Goal: Task Accomplishment & Management: Use online tool/utility

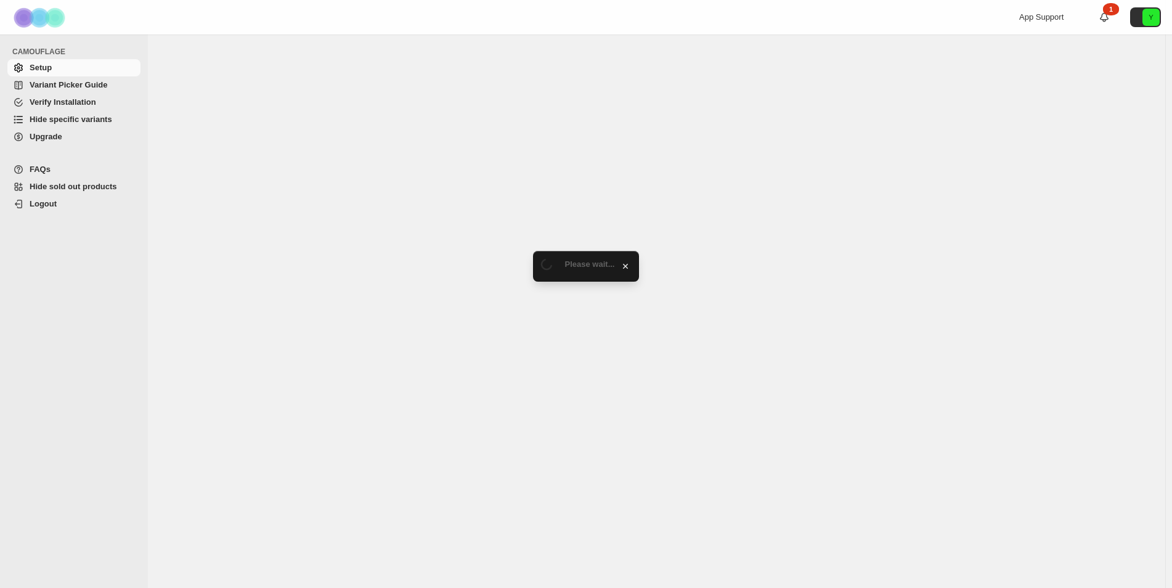
select select "******"
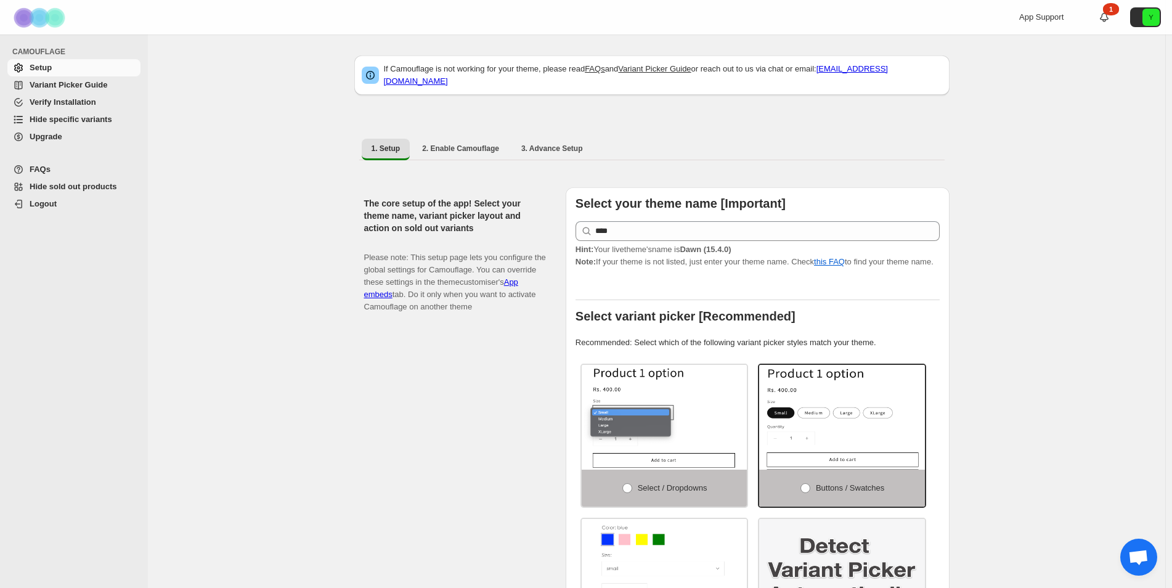
click at [98, 126] on link "Hide specific variants" at bounding box center [73, 119] width 133 height 17
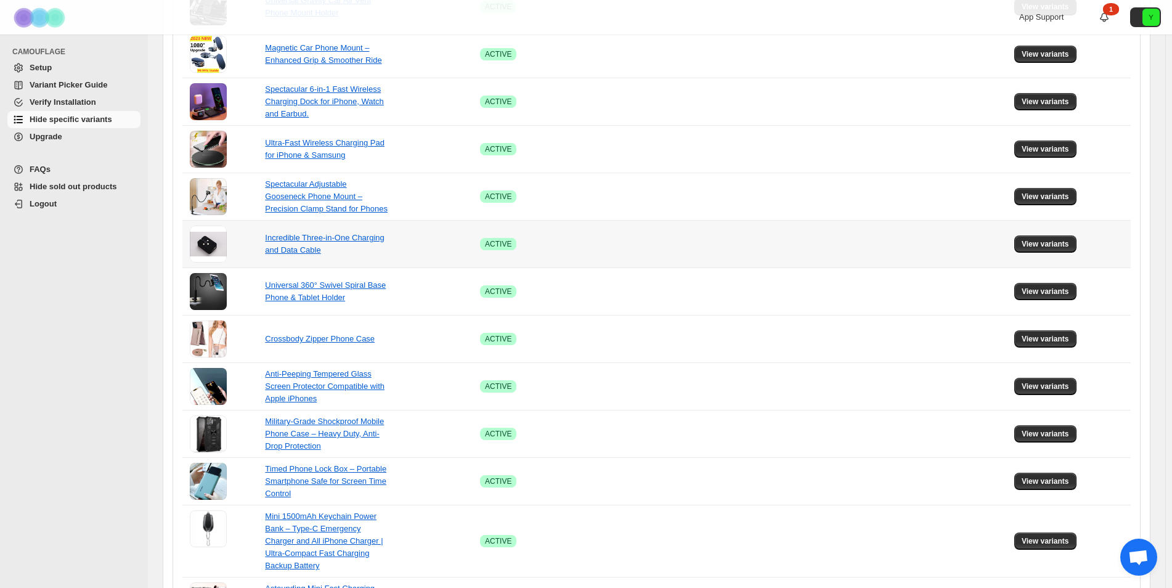
scroll to position [702, 0]
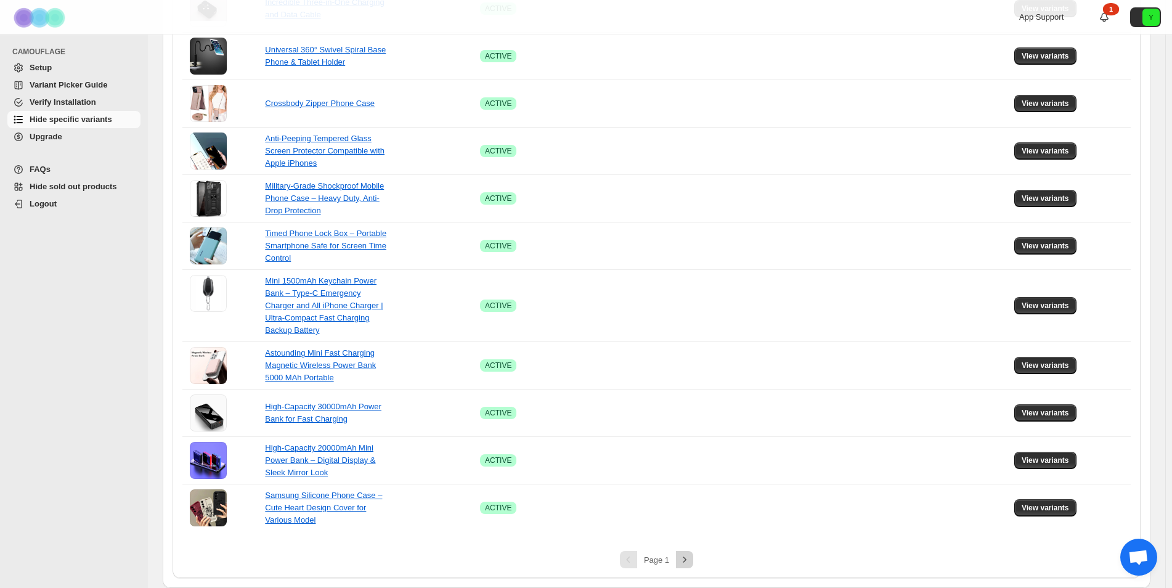
click at [687, 557] on icon "Next" at bounding box center [684, 559] width 12 height 12
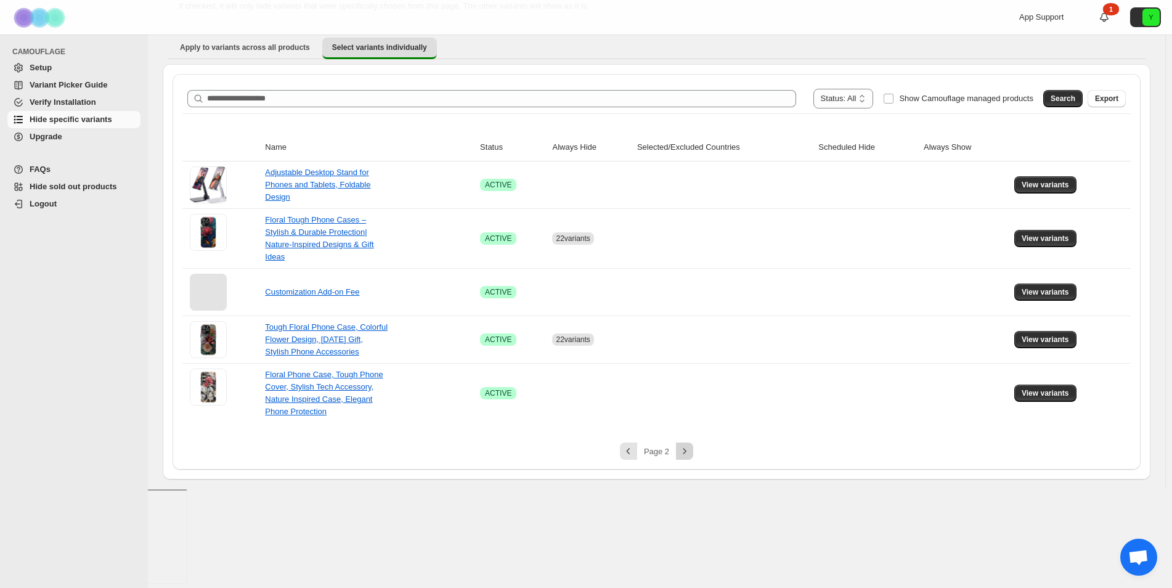
scroll to position [0, 0]
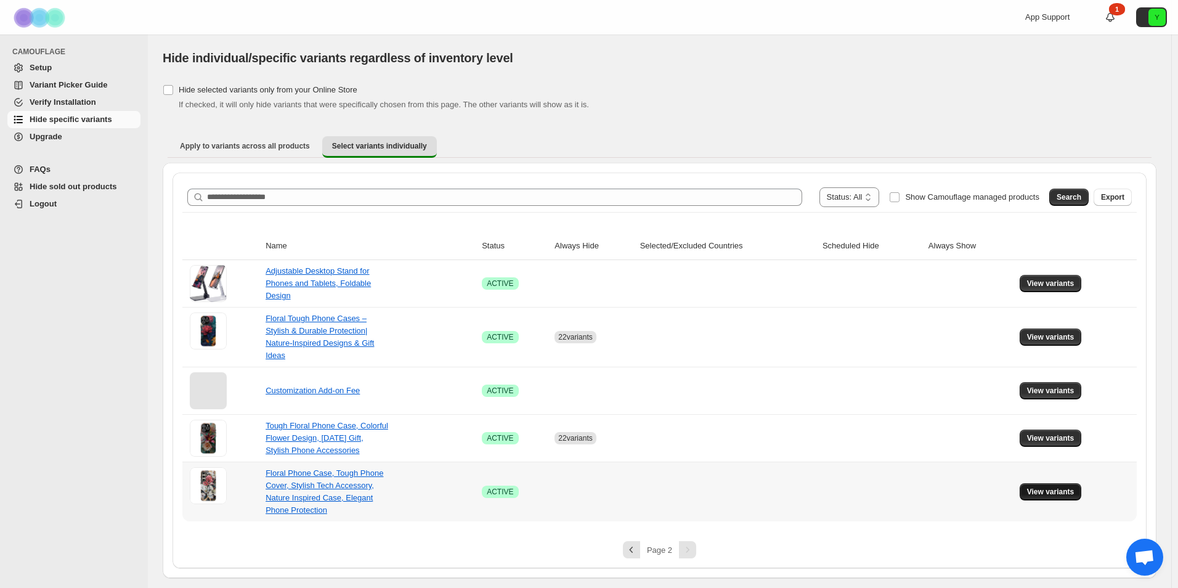
click at [1045, 487] on span "View variants" at bounding box center [1050, 492] width 47 height 10
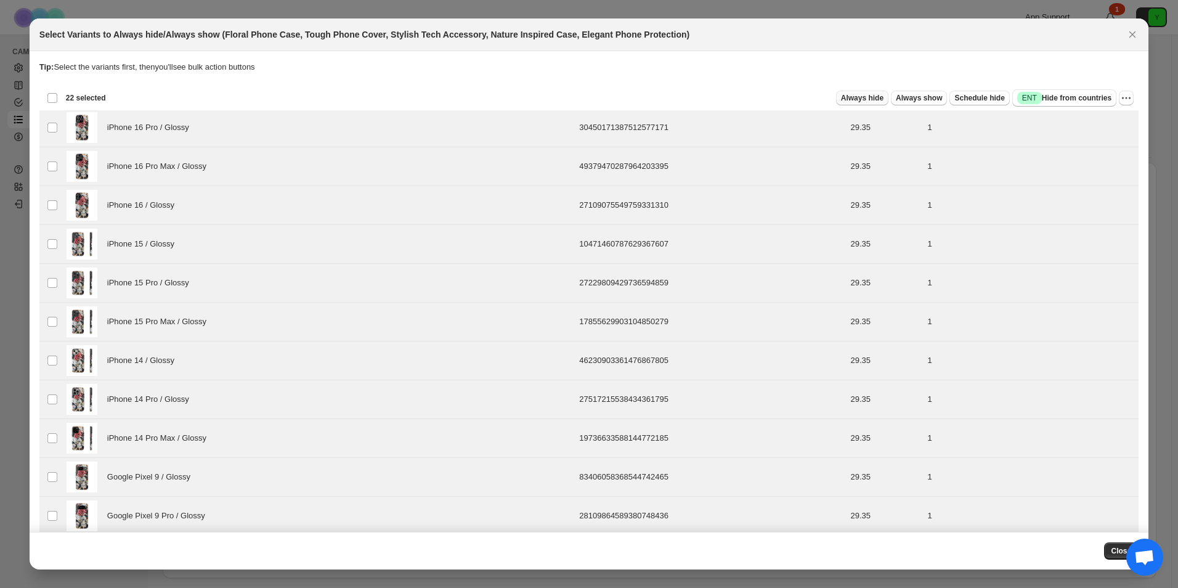
click at [859, 99] on span "Always hide" at bounding box center [862, 98] width 42 height 10
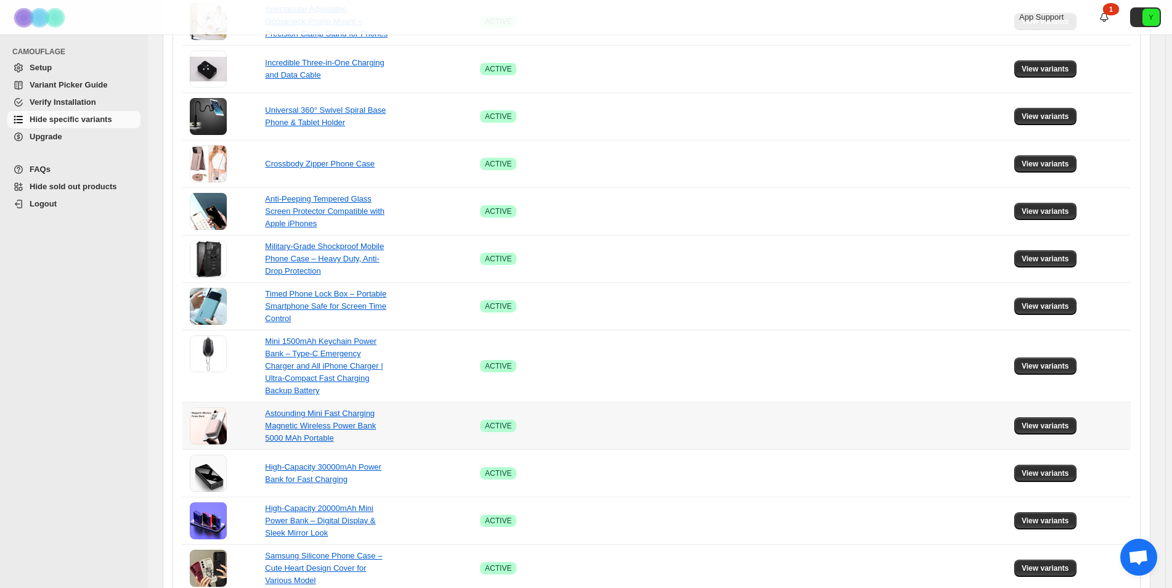
scroll to position [702, 0]
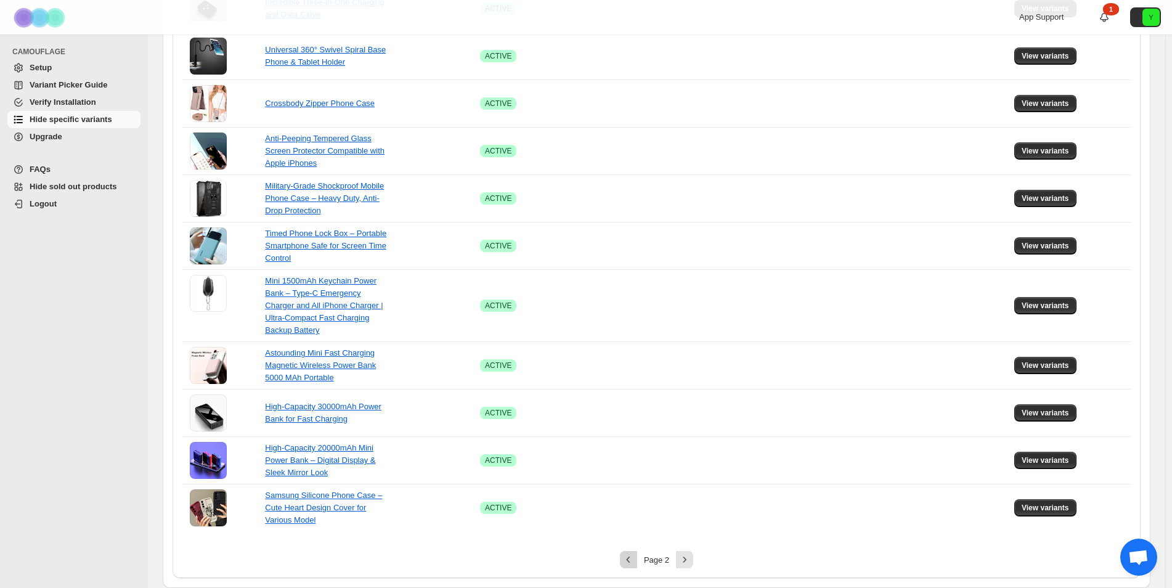
click at [634, 552] on button "Previous" at bounding box center [628, 559] width 17 height 17
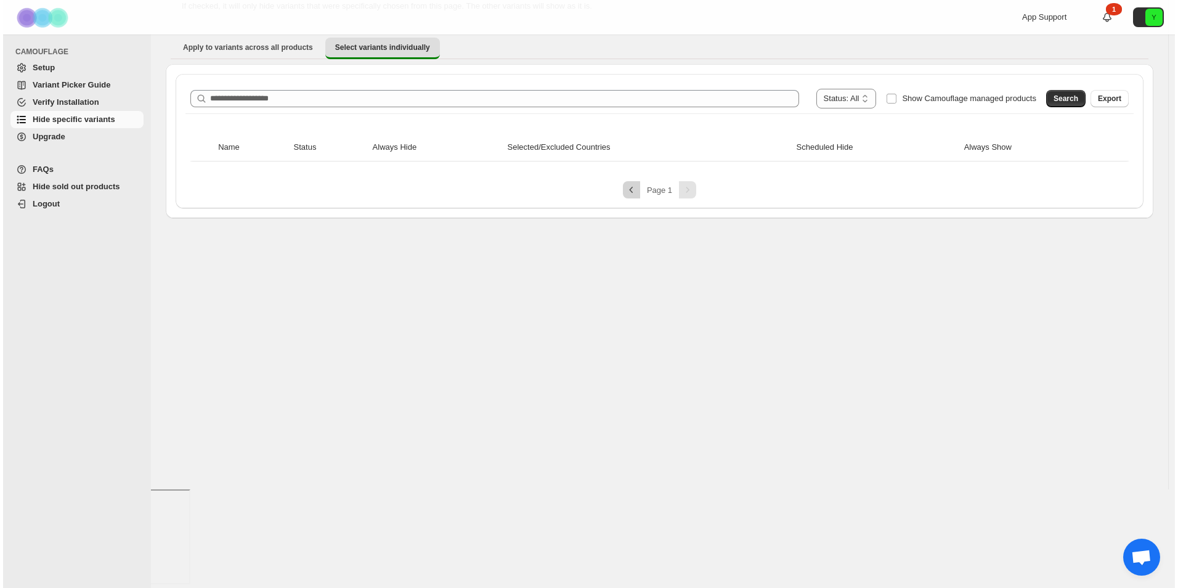
scroll to position [0, 0]
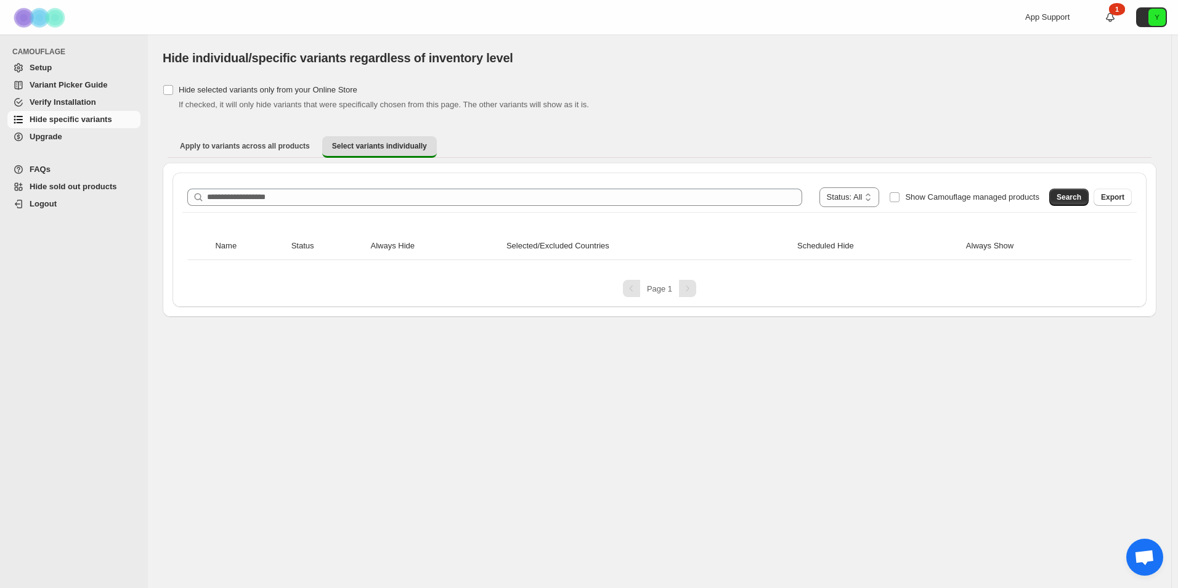
click at [686, 286] on div "Pagination" at bounding box center [687, 288] width 17 height 17
click at [107, 116] on span "Hide specific variants" at bounding box center [71, 119] width 83 height 9
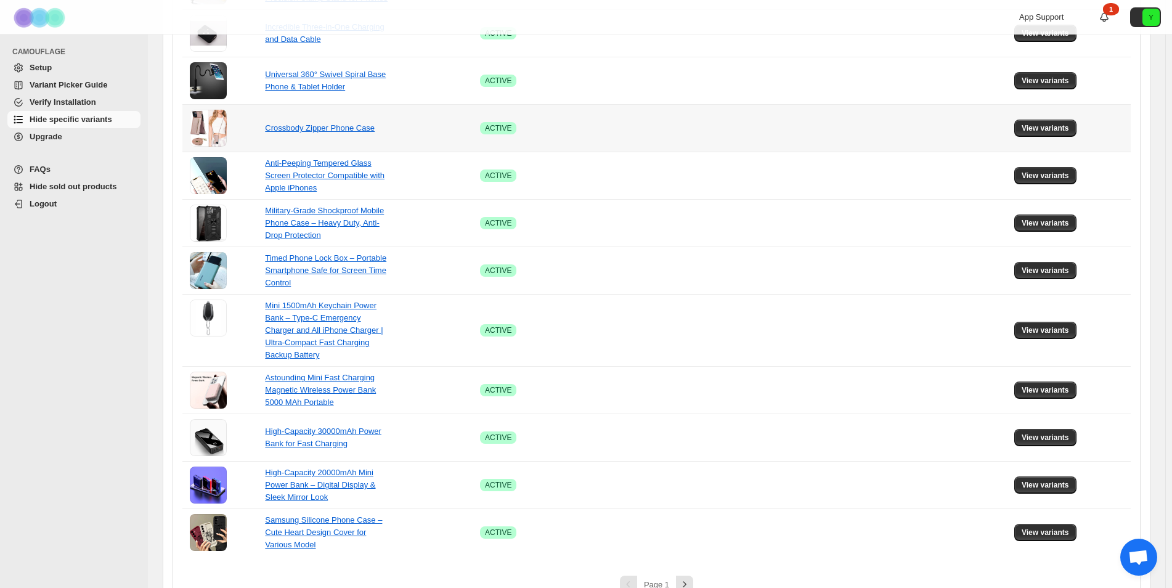
scroll to position [702, 0]
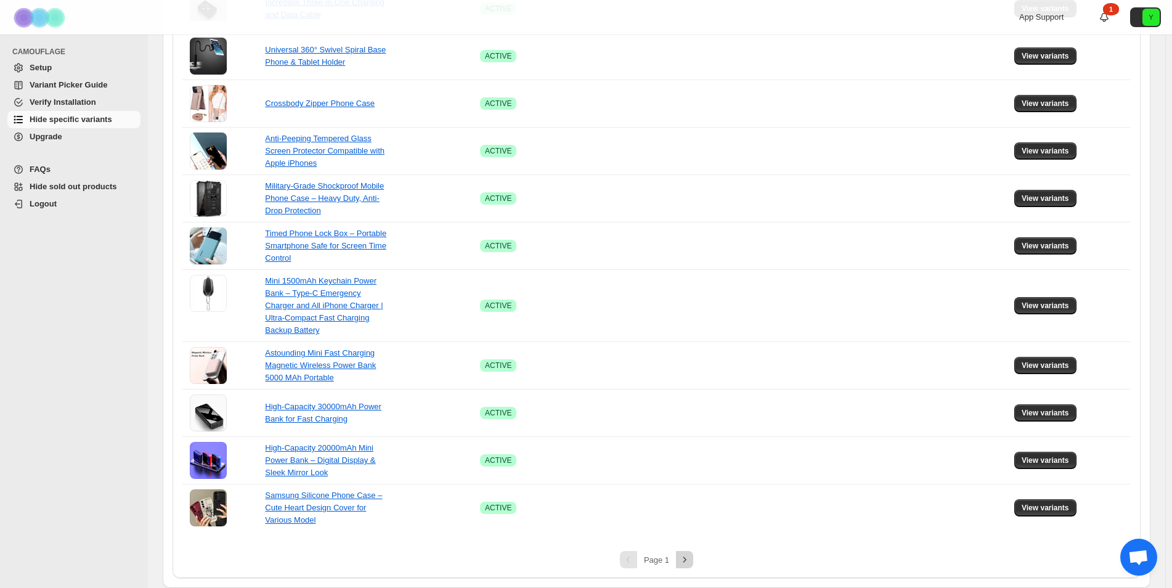
click at [682, 559] on icon "Next" at bounding box center [684, 559] width 12 height 12
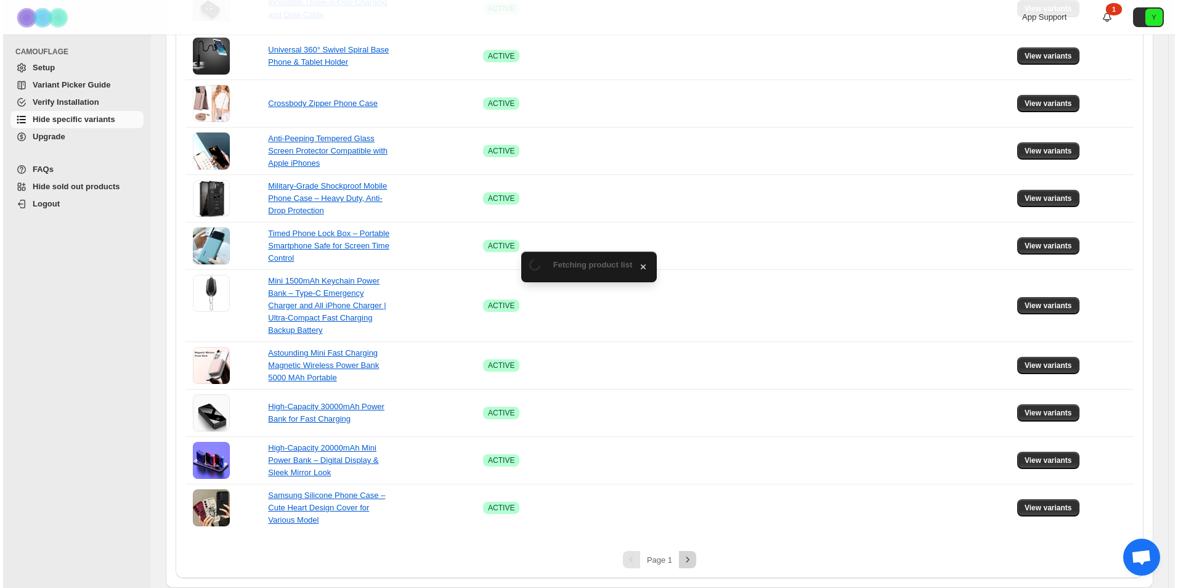
scroll to position [0, 0]
